Goal: Complete application form: Complete application form

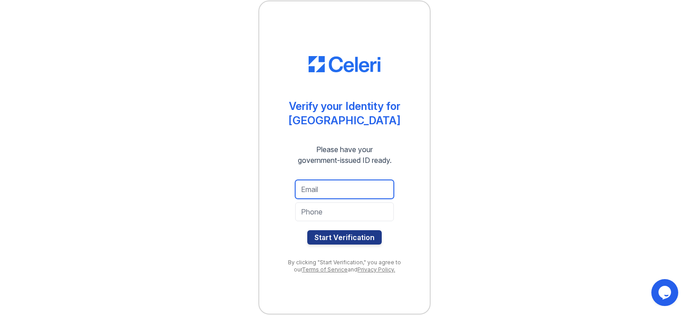
click at [317, 187] on input "email" at bounding box center [344, 189] width 99 height 19
type input "[EMAIL_ADDRESS][DOMAIN_NAME]"
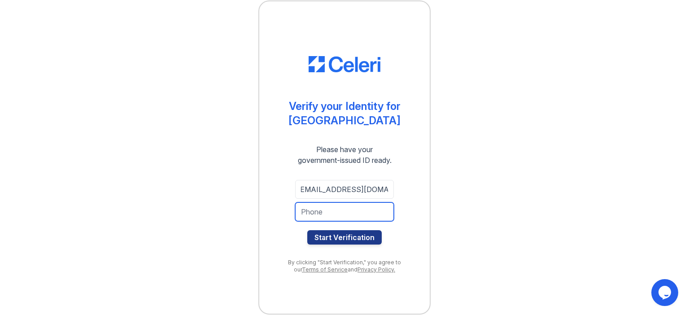
click at [311, 214] on input "tel" at bounding box center [344, 211] width 99 height 19
type input "9037524423"
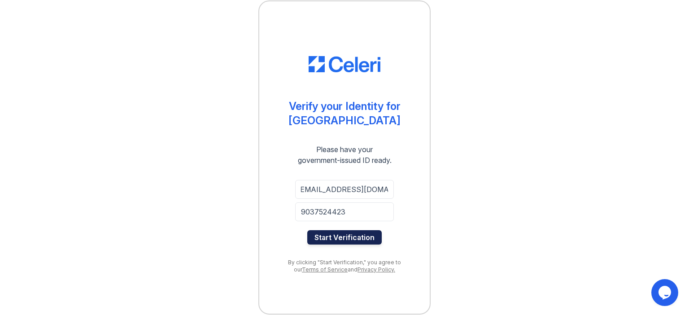
click at [324, 230] on button "Start Verification" at bounding box center [344, 237] width 74 height 14
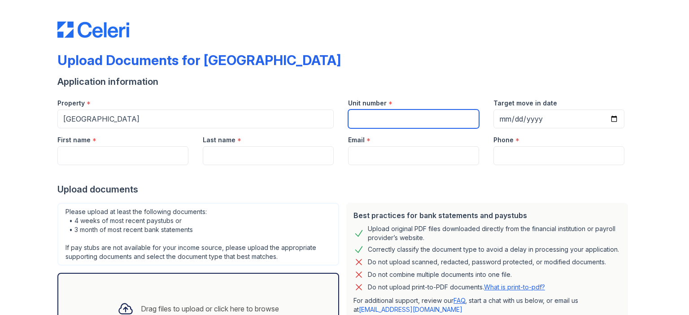
click at [377, 124] on input "Unit number" at bounding box center [413, 118] width 131 height 19
type input "238"
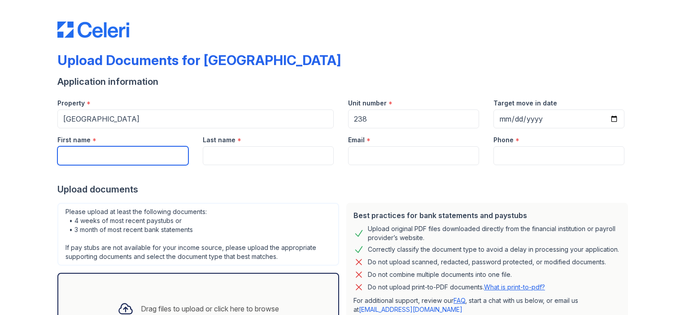
click at [83, 159] on input "First name" at bounding box center [122, 155] width 131 height 19
type input "Ebony"
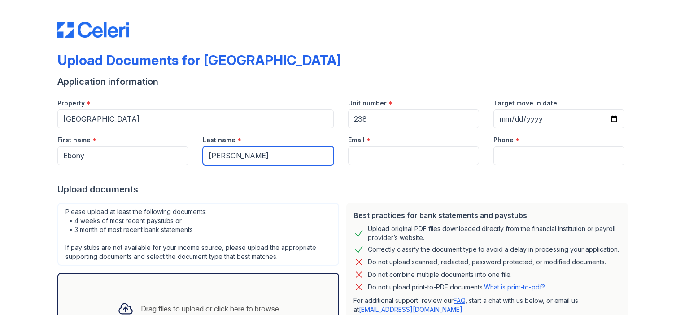
type input "[PERSON_NAME]"
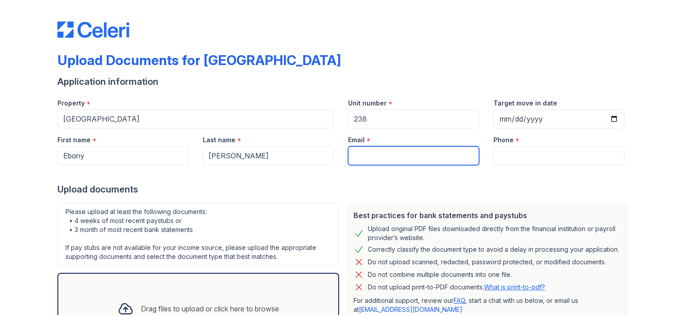
click at [386, 158] on input "Email" at bounding box center [413, 155] width 131 height 19
type input "[EMAIL_ADDRESS][DOMAIN_NAME]"
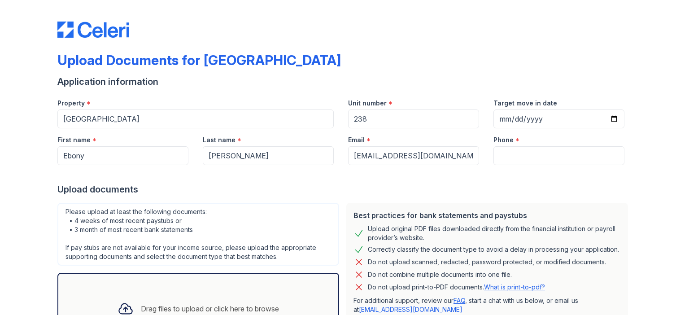
click at [514, 165] on div at bounding box center [344, 174] width 574 height 18
click at [511, 158] on input "Phone" at bounding box center [558, 155] width 131 height 19
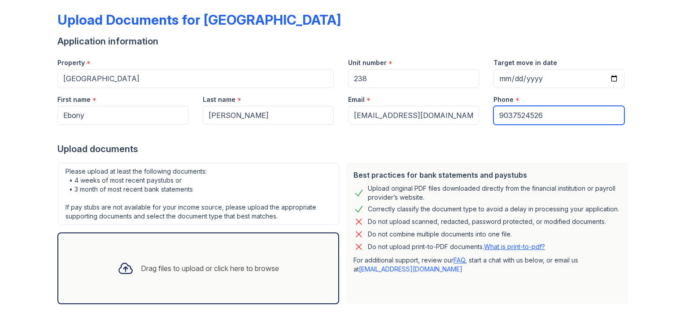
scroll to position [41, 0]
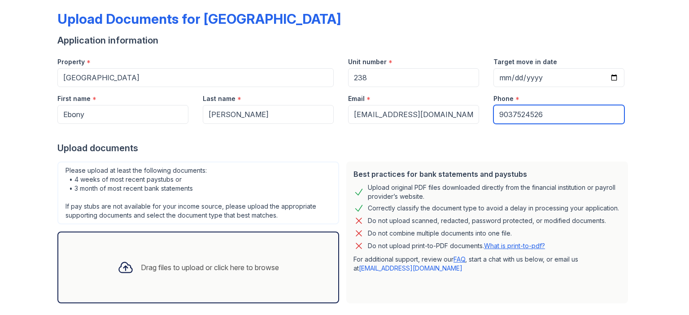
type input "9037524526"
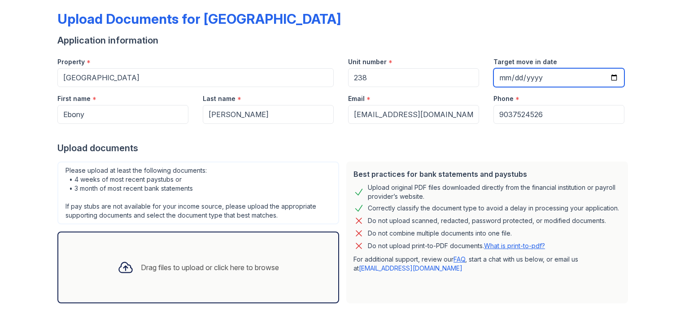
click at [615, 80] on input "Target move in date" at bounding box center [558, 77] width 131 height 19
type input "2025-10-06"
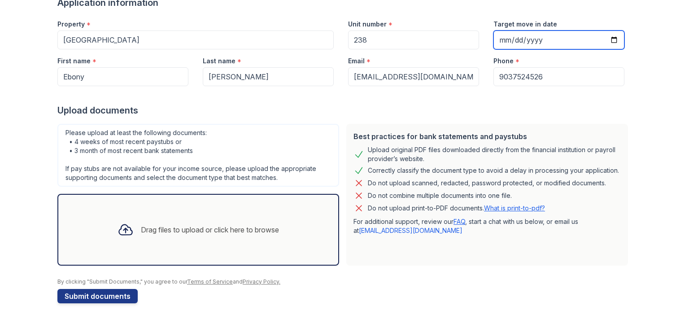
scroll to position [84, 0]
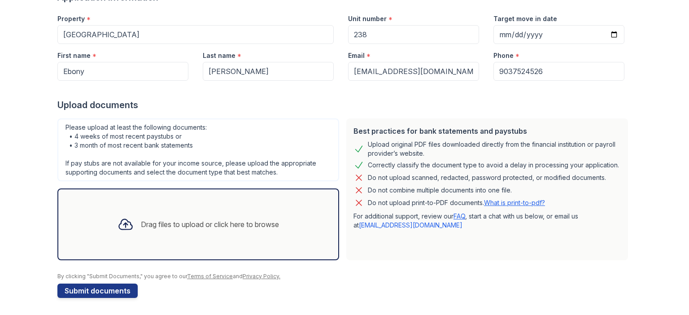
click at [230, 221] on div "Drag files to upload or click here to browse" at bounding box center [210, 224] width 138 height 11
click at [189, 215] on div "Drag files to upload or click here to browse" at bounding box center [198, 224] width 176 height 30
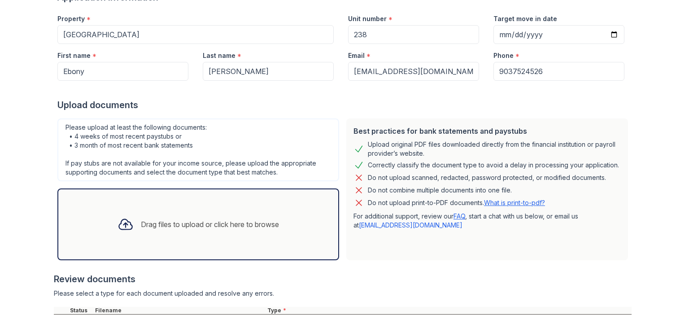
click at [155, 225] on div "Drag files to upload or click here to browse" at bounding box center [210, 224] width 138 height 11
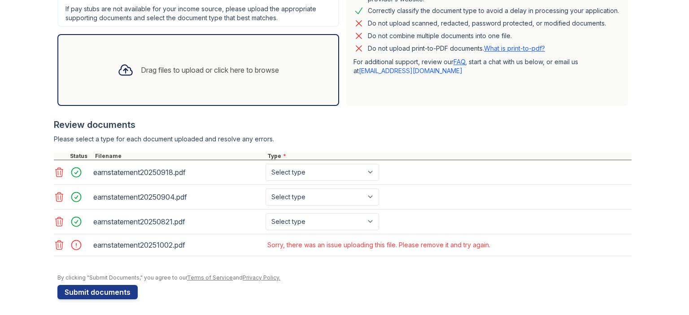
click at [58, 244] on icon at bounding box center [60, 244] width 8 height 9
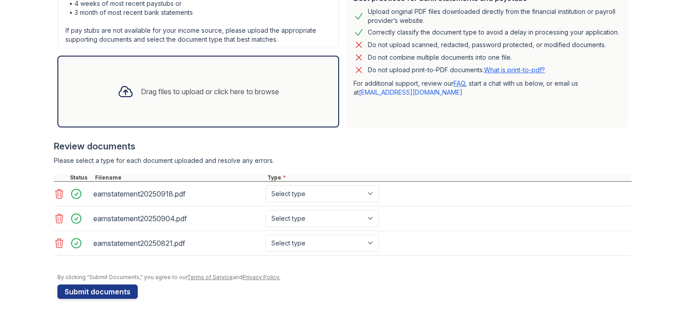
scroll to position [156, 0]
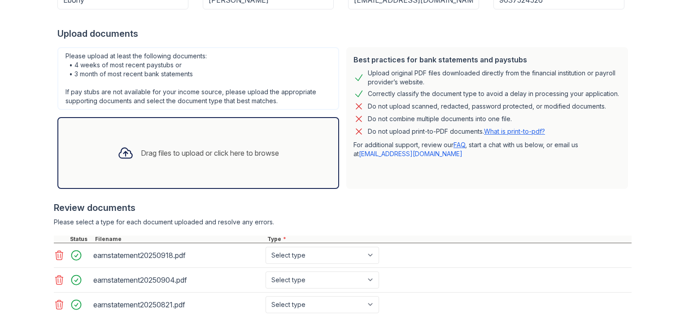
click at [141, 150] on div "Drag files to upload or click here to browse" at bounding box center [210, 153] width 138 height 11
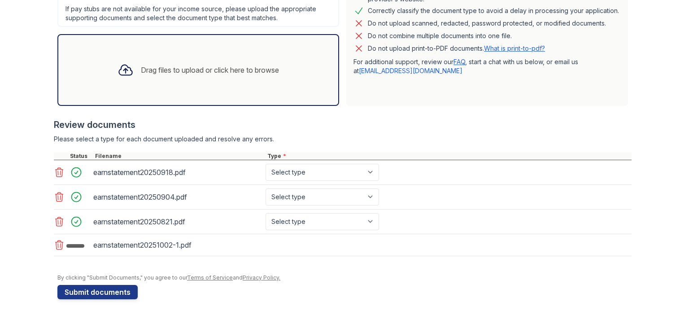
scroll to position [240, 0]
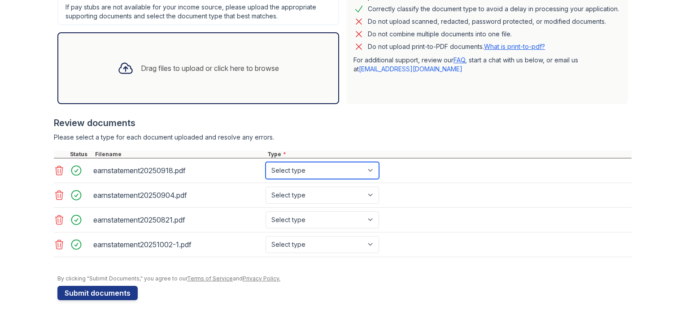
select select "paystub"
click option "Paystub" at bounding box center [0, 0] width 0 height 0
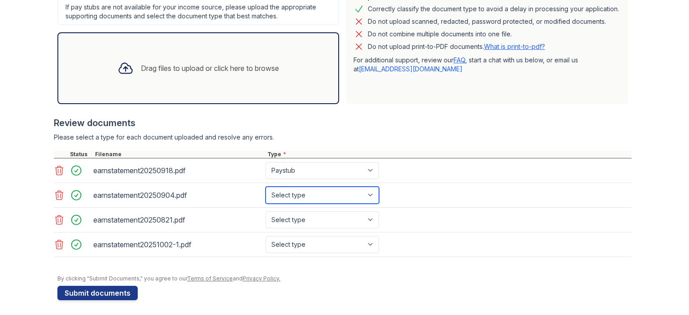
select select "paystub"
click option "Paystub" at bounding box center [0, 0] width 0 height 0
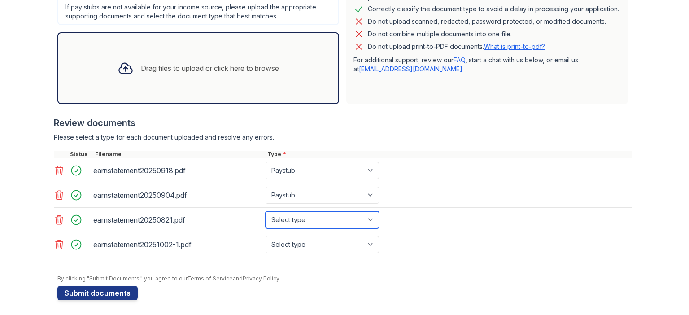
click at [265, 211] on select "Select type Paystub Bank Statement Offer Letter Tax Documents Benefit Award Let…" at bounding box center [321, 219] width 113 height 17
select select "paystub"
click option "Paystub" at bounding box center [0, 0] width 0 height 0
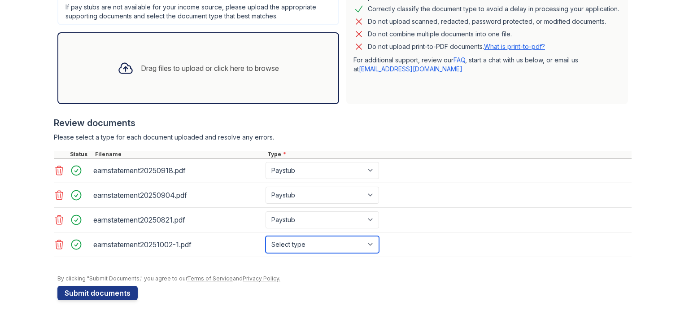
click at [265, 236] on select "Select type Paystub Bank Statement Offer Letter Tax Documents Benefit Award Let…" at bounding box center [321, 244] width 113 height 17
select select "paystub"
click option "Paystub" at bounding box center [0, 0] width 0 height 0
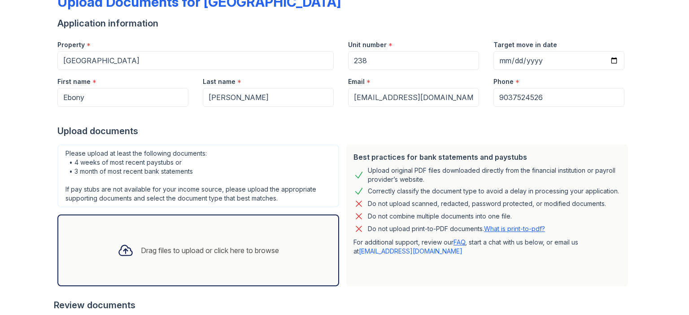
scroll to position [241, 0]
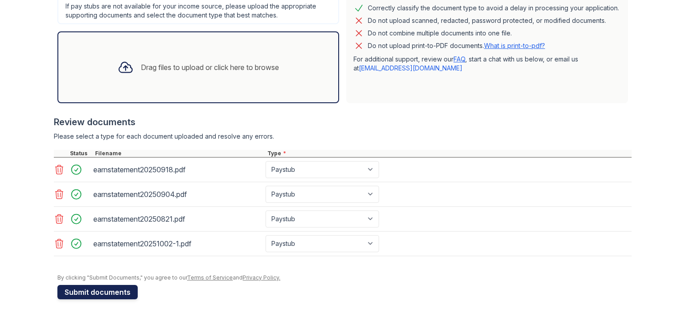
click at [83, 287] on button "Submit documents" at bounding box center [97, 292] width 80 height 14
